Goal: Download file/media

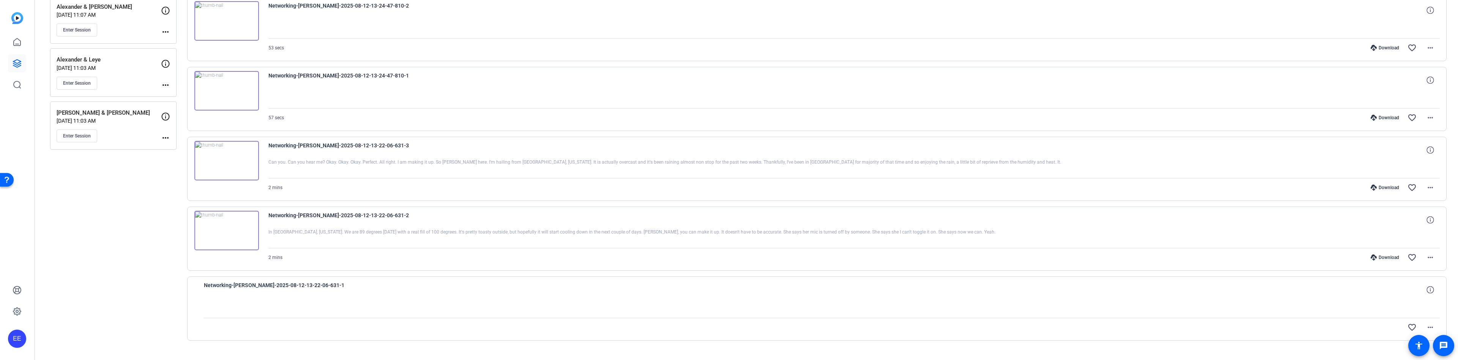
scroll to position [399, 0]
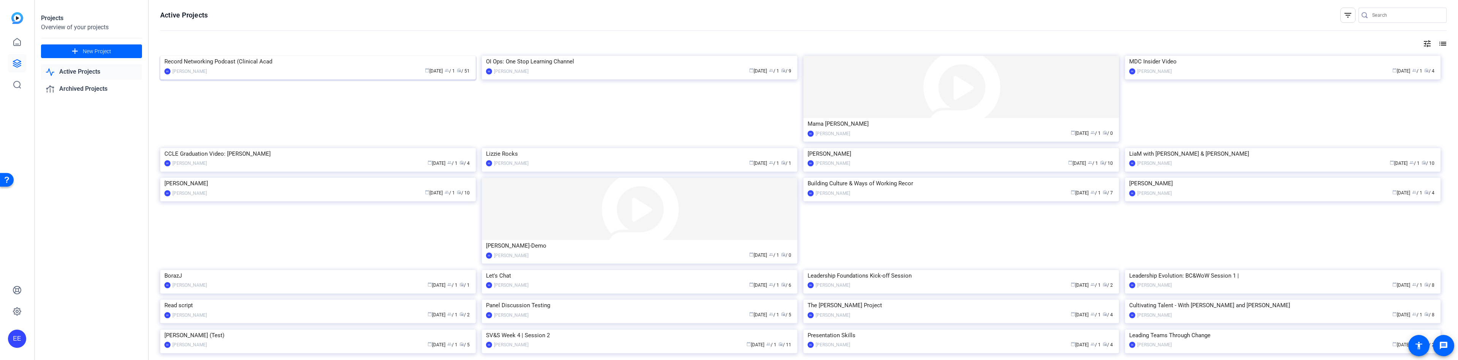
click at [317, 56] on img at bounding box center [318, 56] width 316 height 0
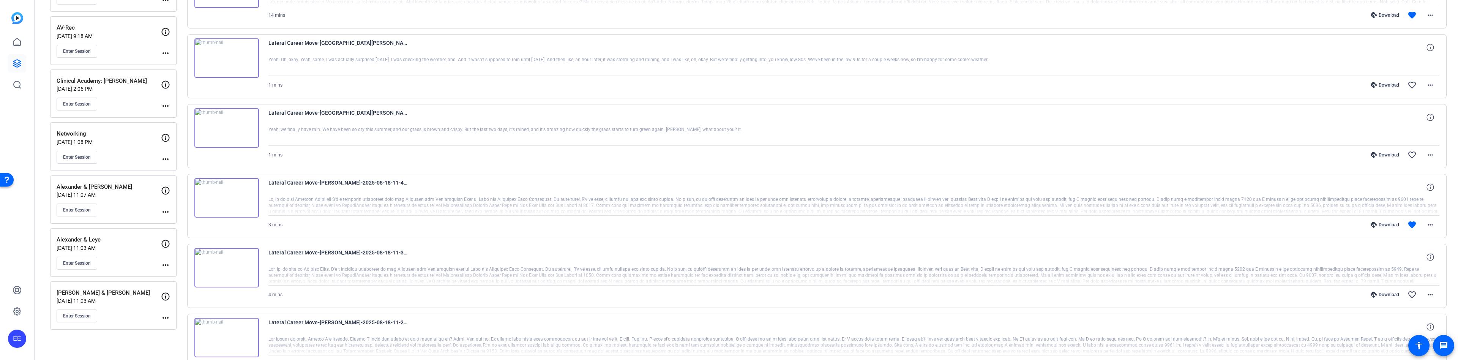
scroll to position [203, 0]
click at [136, 257] on div "Alexander & Leye [DATE] 11:03 AM Enter Session" at bounding box center [109, 254] width 104 height 34
click at [288, 271] on div at bounding box center [853, 280] width 1171 height 19
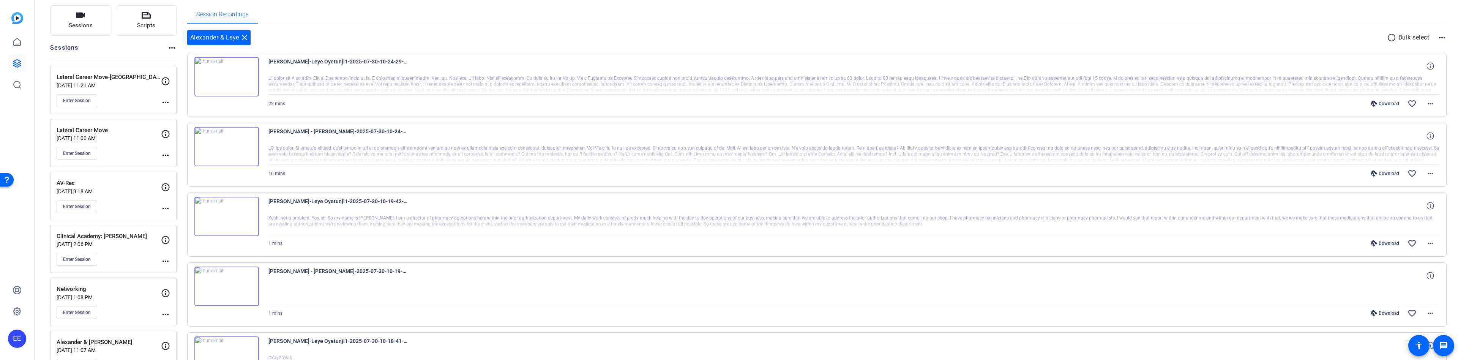
scroll to position [41, 0]
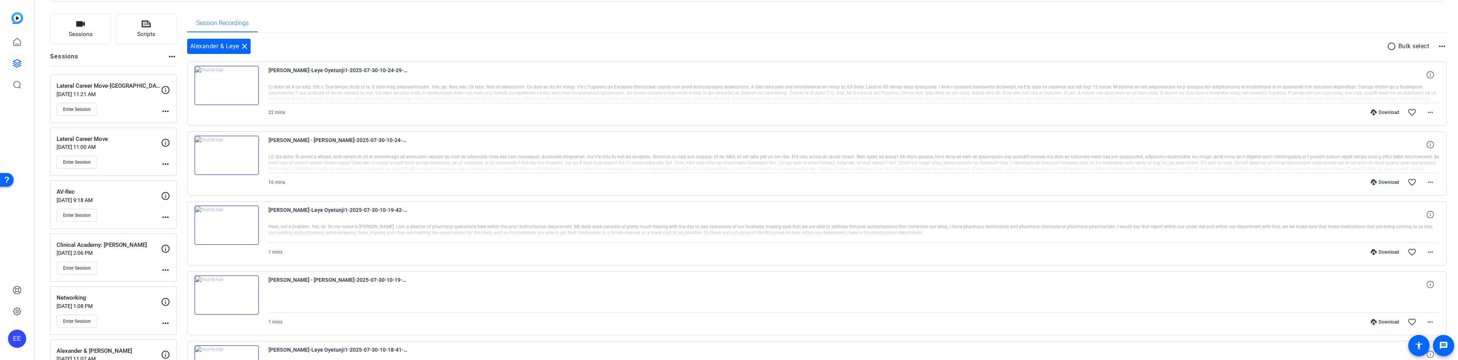
click at [1389, 183] on div "Download" at bounding box center [1385, 182] width 36 height 6
click at [1385, 115] on div "Download" at bounding box center [1385, 112] width 36 height 6
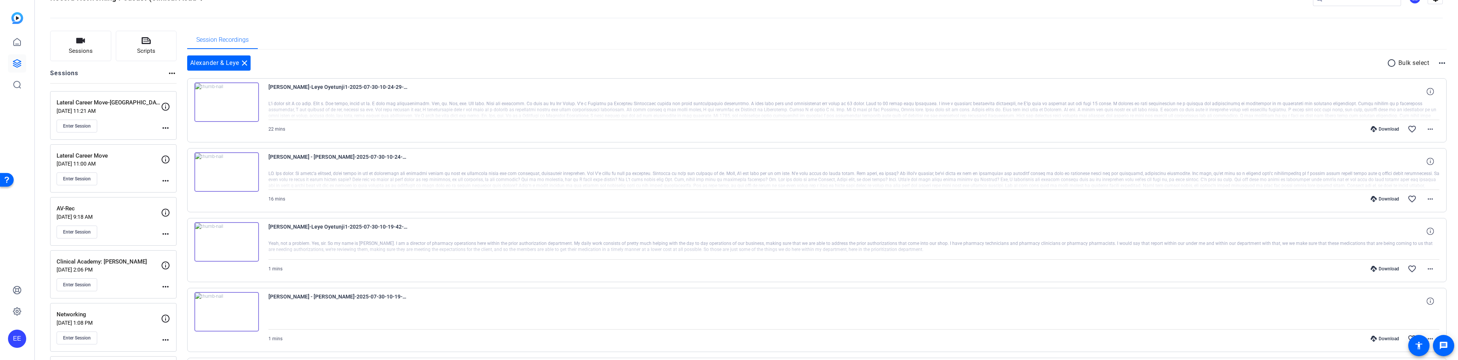
scroll to position [0, 0]
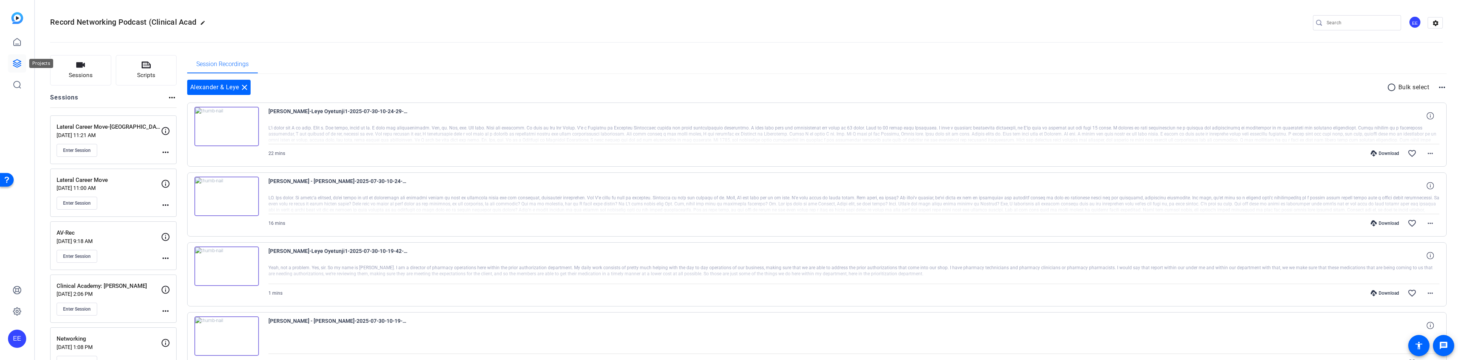
click at [19, 65] on icon at bounding box center [17, 64] width 8 height 8
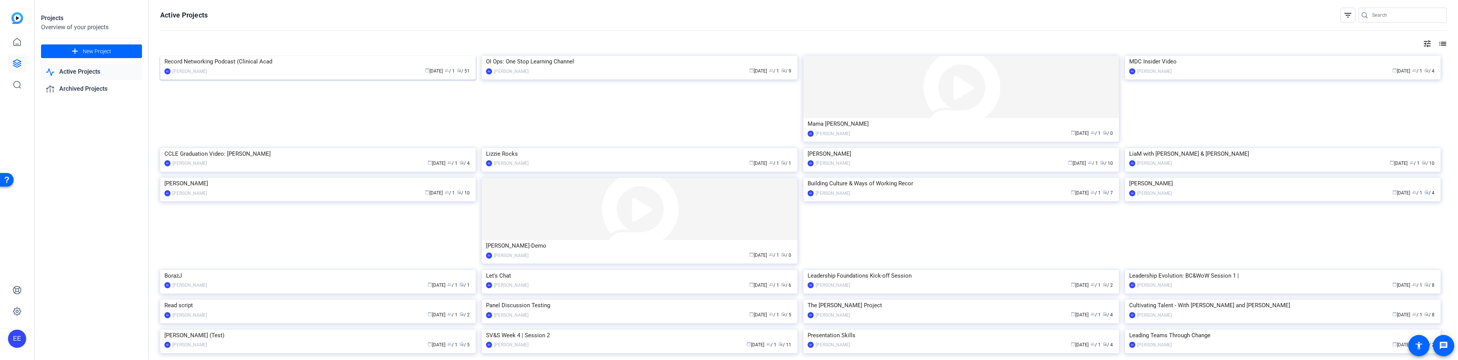
click at [304, 56] on img at bounding box center [318, 56] width 316 height 0
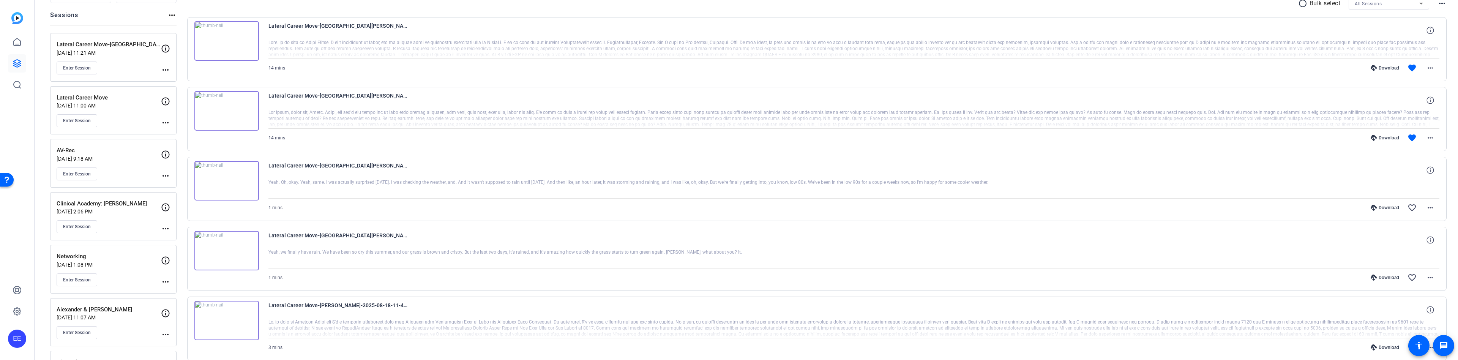
scroll to position [83, 0]
click at [130, 209] on p "[DATE] 2:06 PM" at bounding box center [109, 211] width 104 height 6
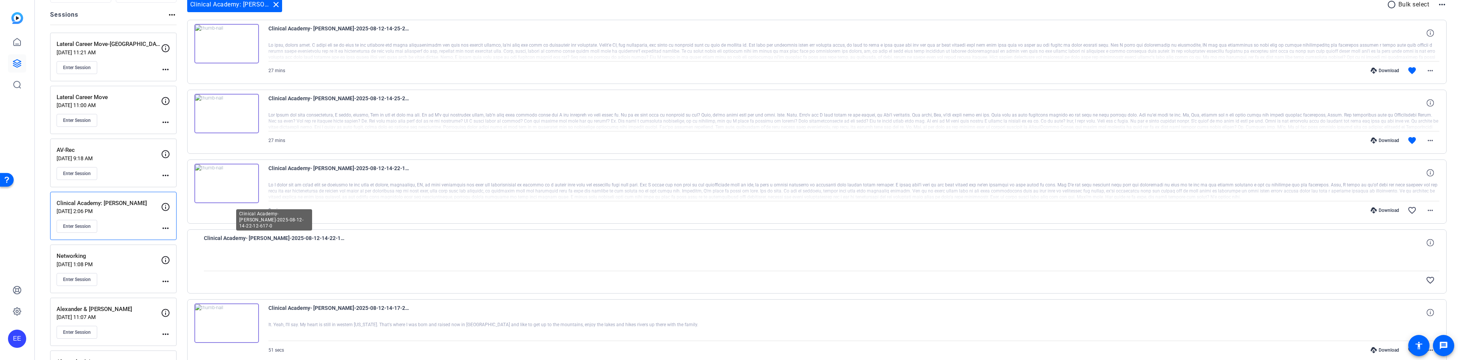
click at [263, 250] on span "Clinical Academy- [PERSON_NAME]-2025-08-12-14-22-12-617-0" at bounding box center [274, 243] width 140 height 18
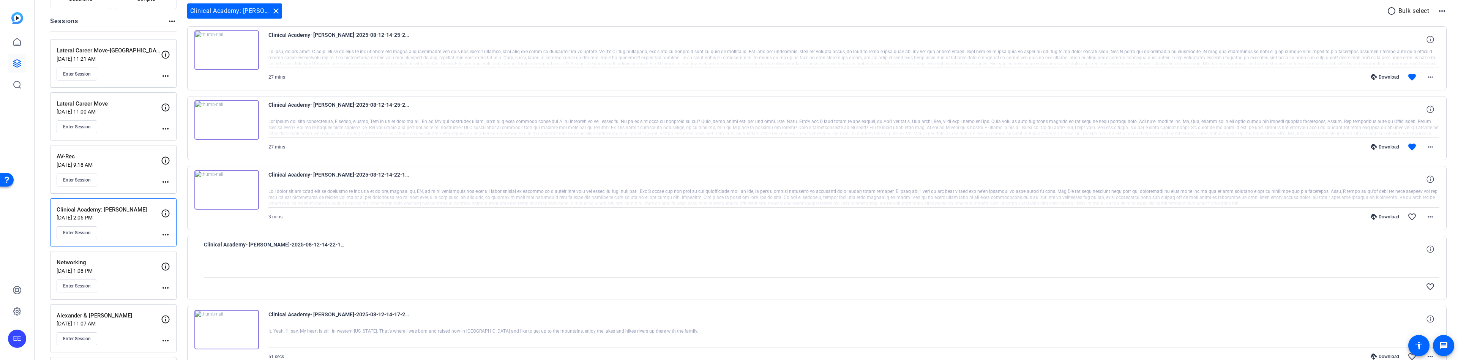
scroll to position [73, 0]
click at [230, 194] on img at bounding box center [226, 193] width 65 height 39
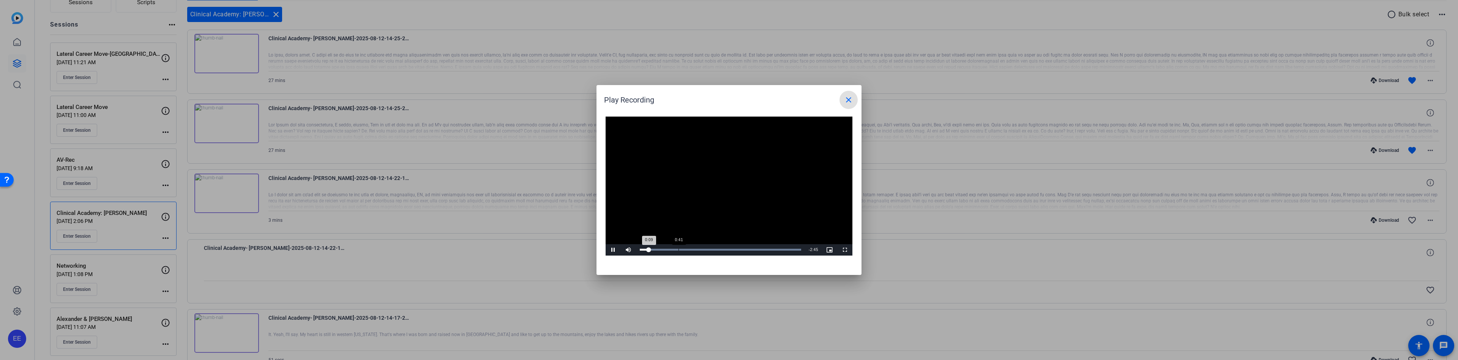
click at [679, 249] on div "0:41" at bounding box center [679, 250] width 0 height 2
click at [612, 250] on span "Video Player" at bounding box center [613, 250] width 15 height 0
click at [848, 100] on mat-icon "close" at bounding box center [848, 99] width 9 height 9
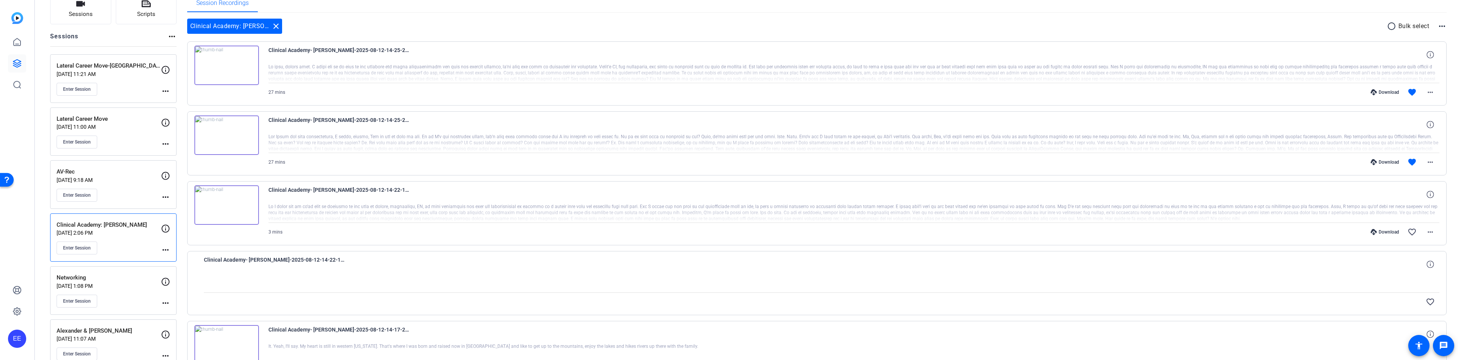
scroll to position [56, 0]
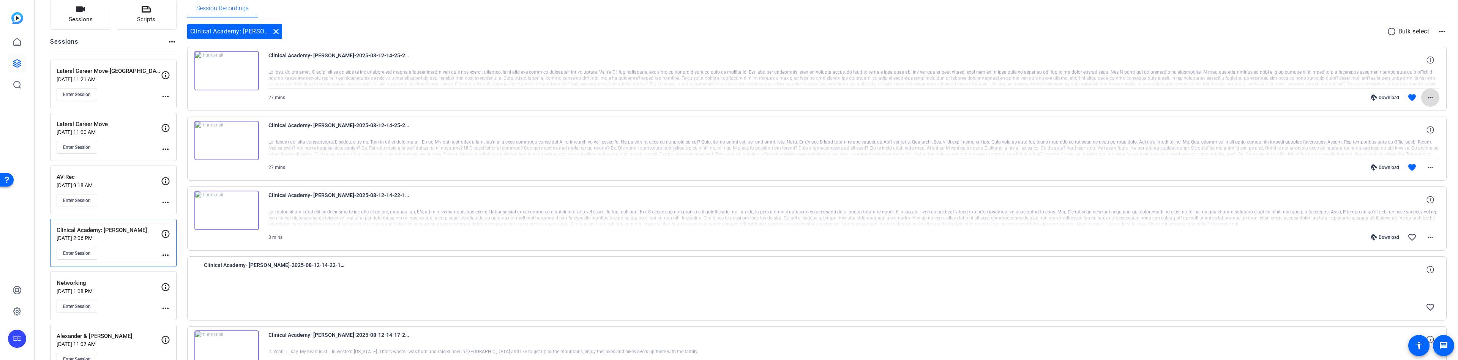
click at [1434, 96] on mat-icon "more_horiz" at bounding box center [1430, 97] width 9 height 9
click at [1421, 133] on span "Download MP4" at bounding box center [1411, 132] width 46 height 9
click at [1432, 169] on mat-icon "more_horiz" at bounding box center [1430, 167] width 9 height 9
click at [1421, 203] on span "Download MP4" at bounding box center [1411, 202] width 46 height 9
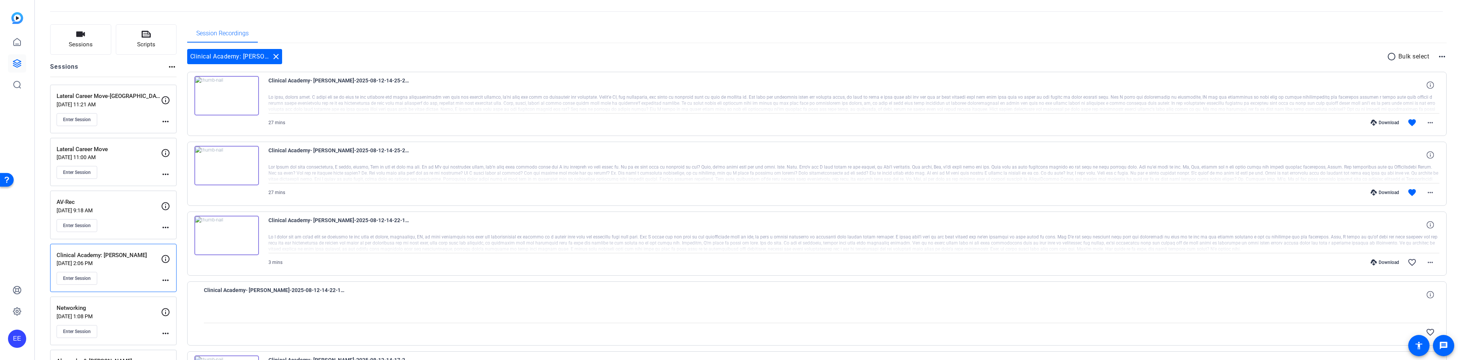
scroll to position [30, 0]
click at [228, 165] on img at bounding box center [226, 165] width 65 height 39
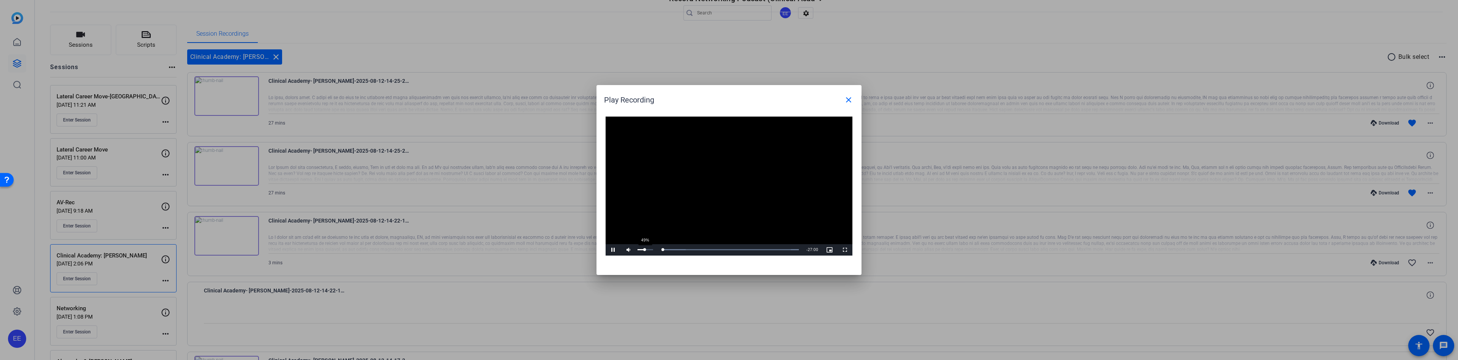
drag, startPoint x: 650, startPoint y: 250, endPoint x: 645, endPoint y: 250, distance: 5.3
click at [645, 250] on div "49%" at bounding box center [645, 249] width 19 height 11
click at [676, 252] on div "Loaded : 100.00% 03:21 00:04" at bounding box center [719, 249] width 167 height 11
click at [675, 250] on div "Loaded : 100.00% 06:08 04:20" at bounding box center [719, 250] width 159 height 2
click at [683, 251] on div "Loaded : 100.00% 07:22 07:22" at bounding box center [719, 249] width 167 height 11
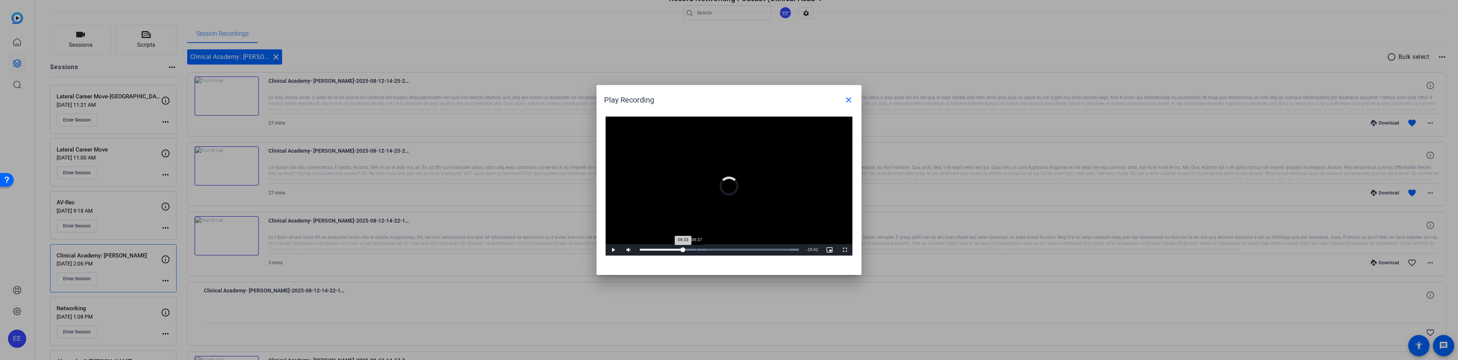
click at [696, 251] on div "Loaded : 100.00% 09:37 09:33" at bounding box center [719, 249] width 167 height 11
click at [647, 250] on div "Loaded : 100.00% 01:17 01:17" at bounding box center [719, 250] width 159 height 2
click at [659, 250] on div "Loaded : 100.00% 03:10 03:13" at bounding box center [719, 250] width 159 height 2
click at [664, 251] on div "Loaded : 100.00% 04:04 03:14" at bounding box center [719, 250] width 159 height 2
click at [671, 251] on div "Loaded : 100.00% 05:21 05:21" at bounding box center [719, 249] width 167 height 11
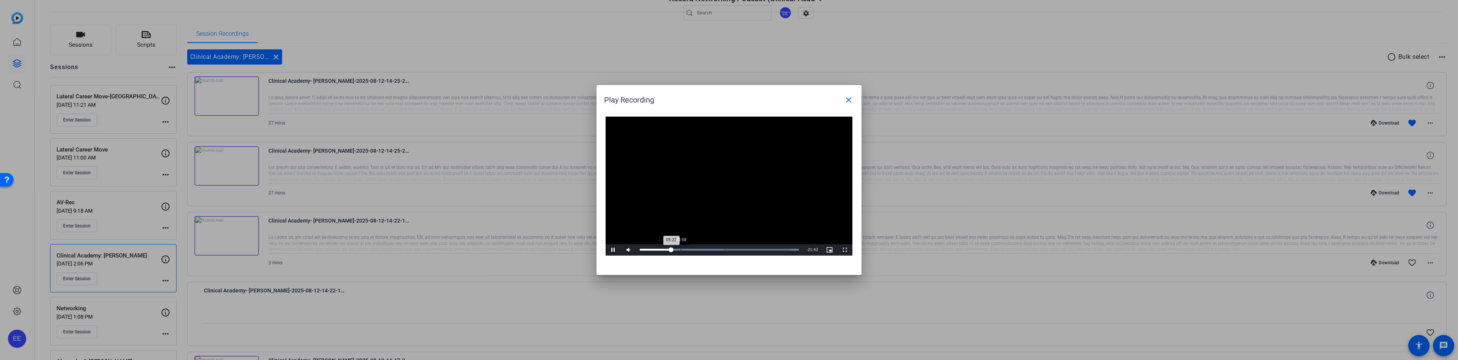
click at [682, 252] on div "Loaded : 100.00% 06:58 05:22" at bounding box center [719, 249] width 167 height 11
click at [850, 100] on mat-icon "close" at bounding box center [848, 99] width 9 height 9
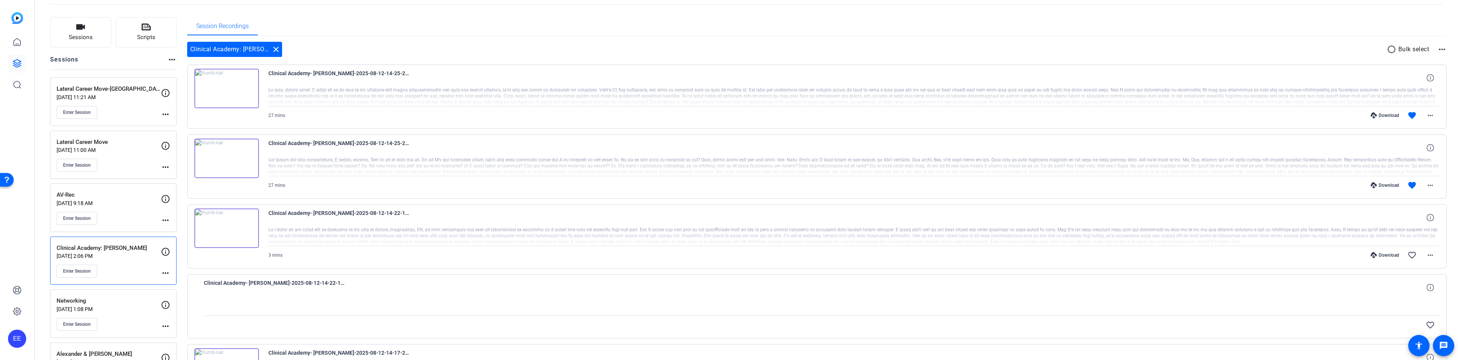
scroll to position [41, 0]
click at [227, 226] on img at bounding box center [226, 224] width 65 height 39
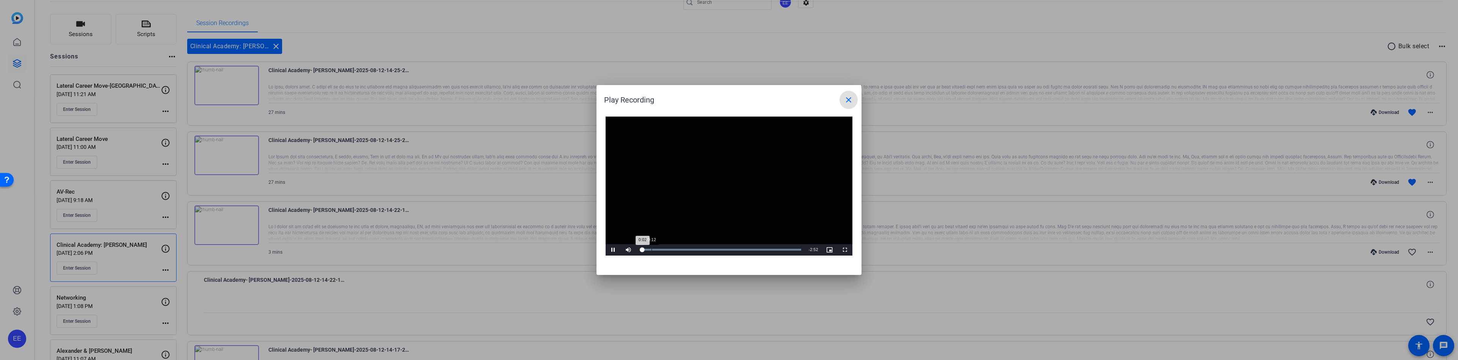
click at [651, 249] on div "Loaded : 100.00% 0:12 0:02" at bounding box center [720, 250] width 161 height 2
click at [658, 249] on div "Loaded : 100.00% 0:20 0:13" at bounding box center [720, 250] width 161 height 2
click at [668, 251] on div "Loaded : 100.00% 0:30 0:21" at bounding box center [720, 250] width 161 height 2
click at [683, 250] on div "Loaded : 100.00% 0:46 0:32" at bounding box center [720, 250] width 161 height 2
click at [696, 250] on div "Loaded : 100.00% 1:00 0:47" at bounding box center [720, 250] width 161 height 2
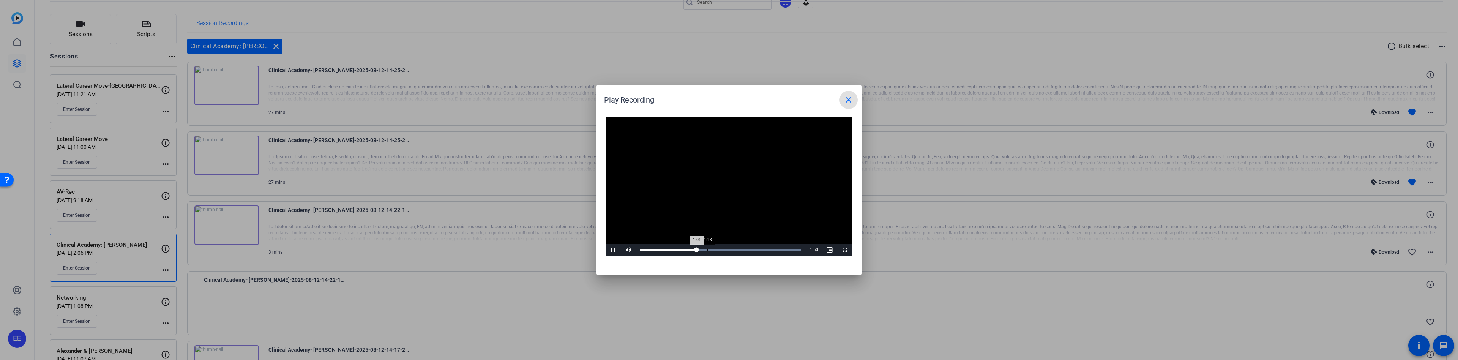
click at [708, 251] on div "Loaded : 100.00% 1:13 1:01" at bounding box center [720, 249] width 169 height 11
click at [722, 250] on div "Loaded : 100.00% 1:29 1:15" at bounding box center [720, 250] width 161 height 2
click at [750, 251] on div "Loaded : 100.00% 1:58 1:31" at bounding box center [720, 249] width 169 height 11
click at [783, 252] on div "Loaded : 100.00% 2:34 2:34" at bounding box center [720, 249] width 169 height 11
click at [641, 249] on div "27%" at bounding box center [646, 249] width 16 height 1
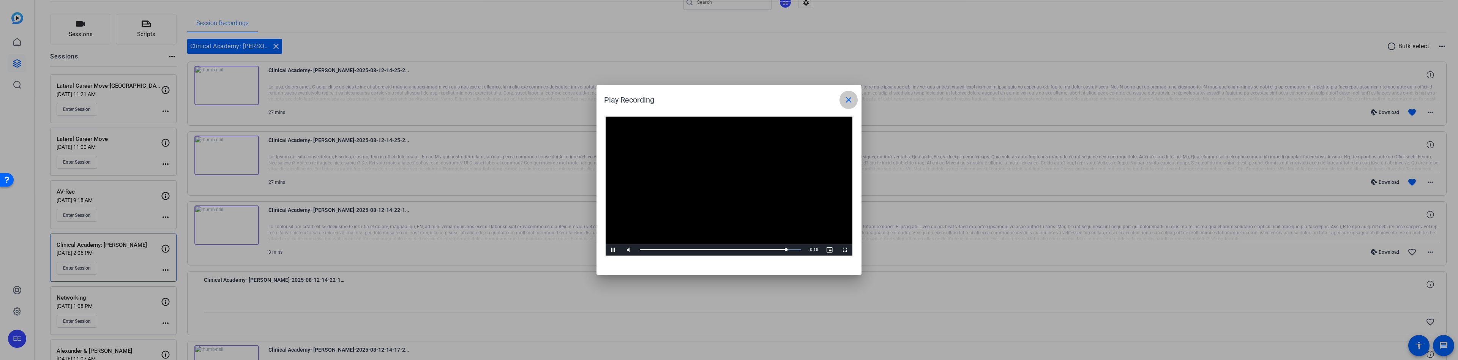
click at [849, 99] on mat-icon "close" at bounding box center [848, 99] width 9 height 9
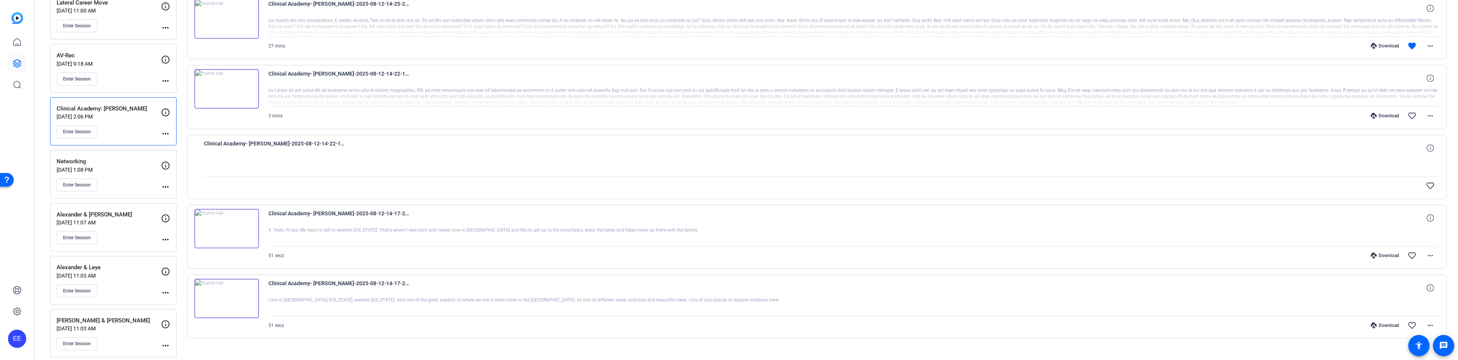
scroll to position [190, 0]
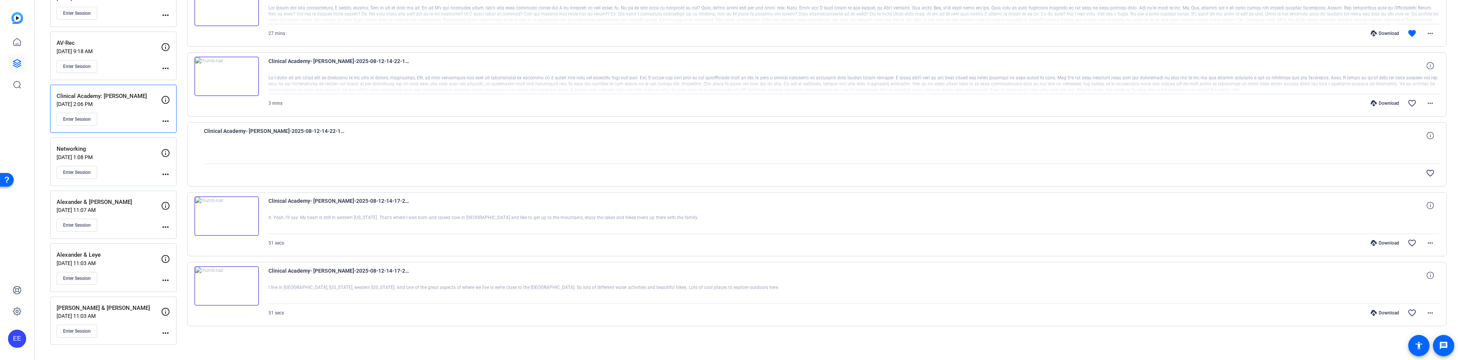
click at [134, 168] on div "Enter Session" at bounding box center [109, 172] width 104 height 13
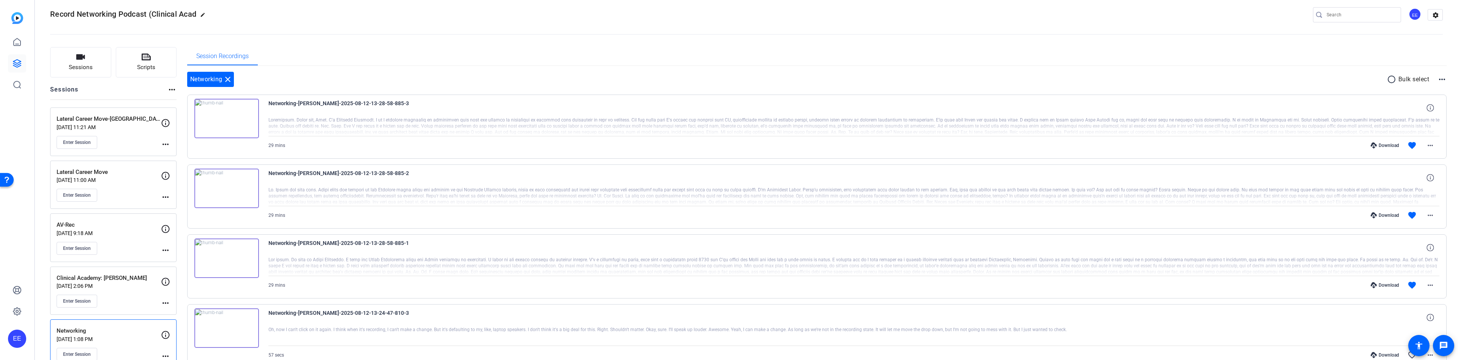
scroll to position [0, 0]
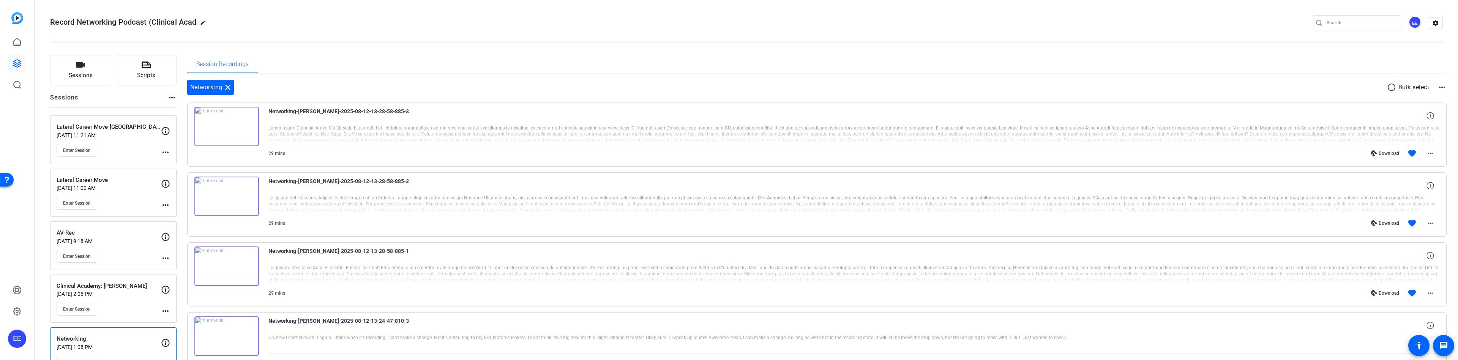
click at [1341, 28] on div at bounding box center [1361, 22] width 68 height 15
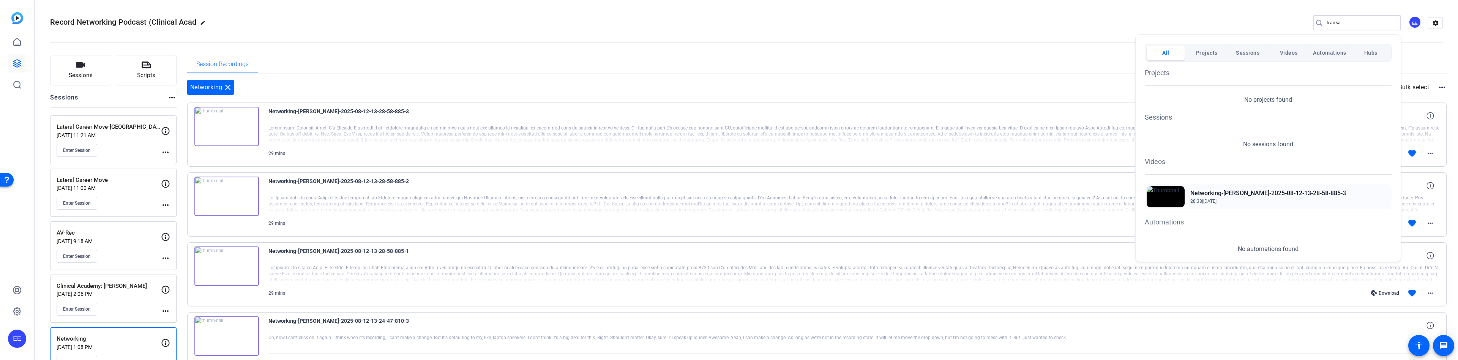
type input "transa"
click at [1213, 196] on h2 "Networking-[PERSON_NAME]-2025-08-12-13-28-58-885-3" at bounding box center [1268, 193] width 156 height 9
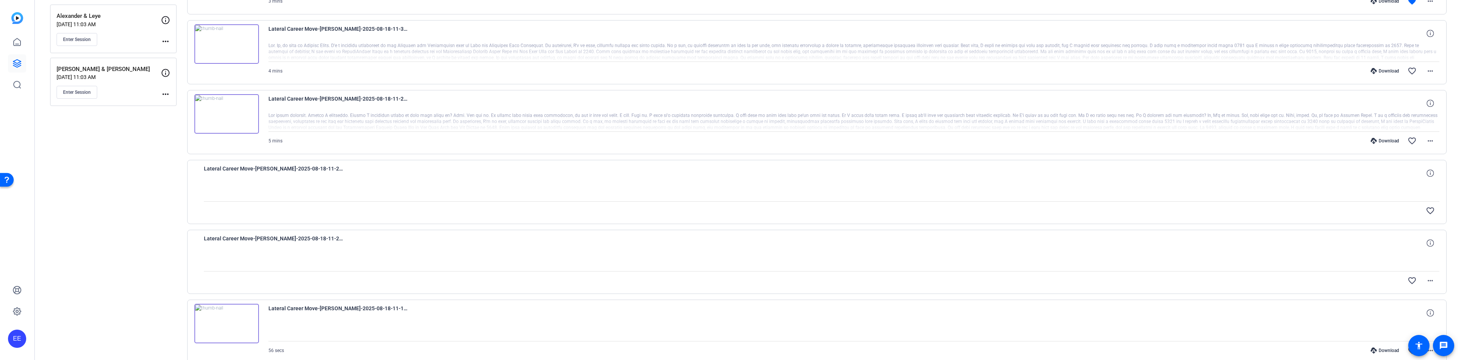
scroll to position [480, 0]
